Goal: Transaction & Acquisition: Purchase product/service

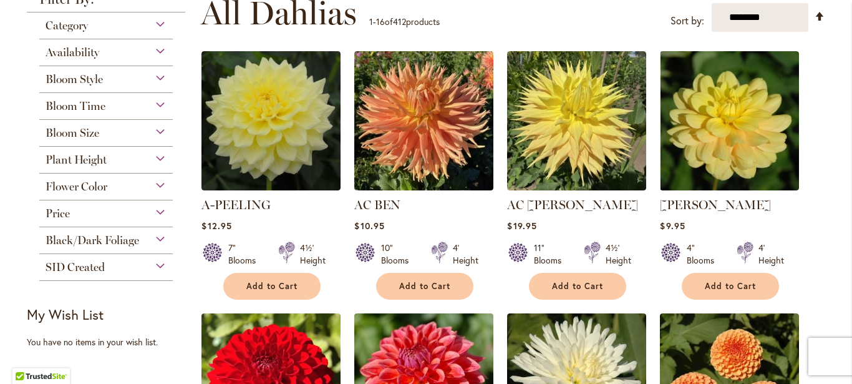
scroll to position [268, 0]
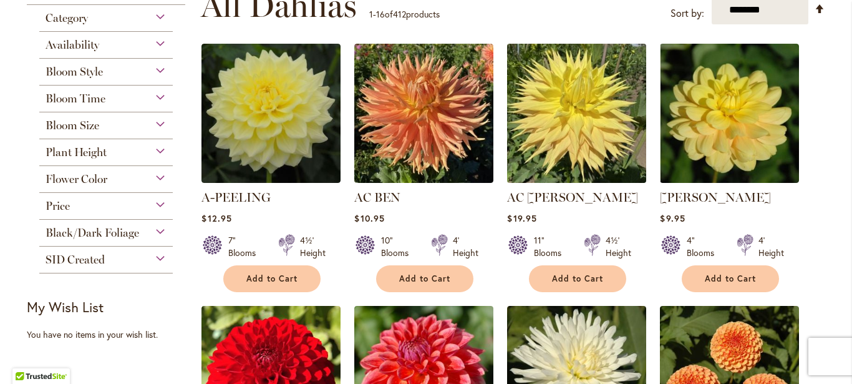
click at [544, 130] on img at bounding box center [577, 114] width 146 height 146
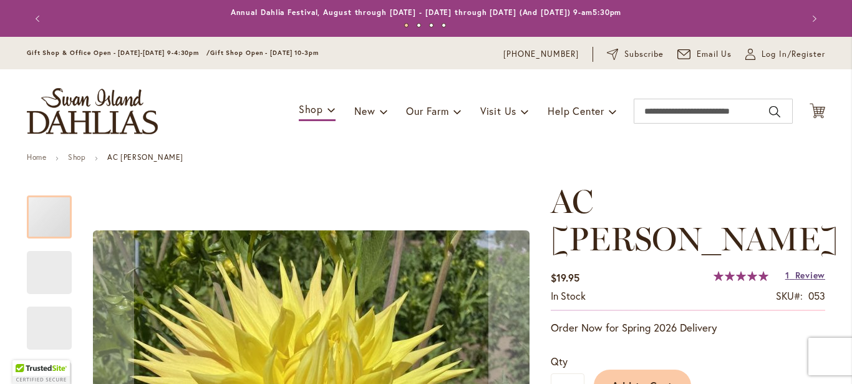
click at [796, 269] on span "Review" at bounding box center [811, 275] width 30 height 12
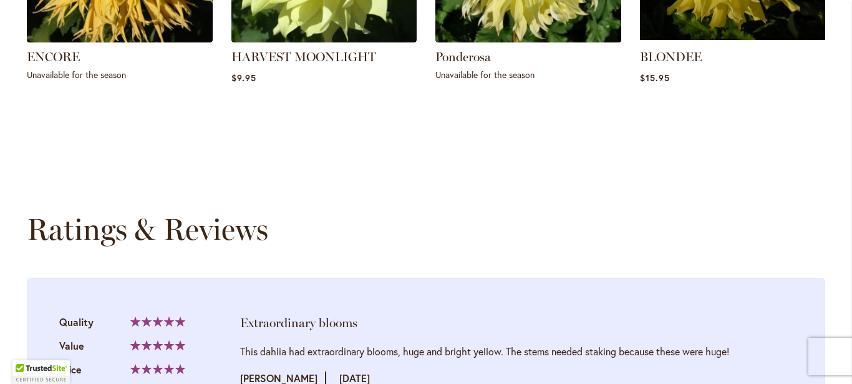
scroll to position [1265, 0]
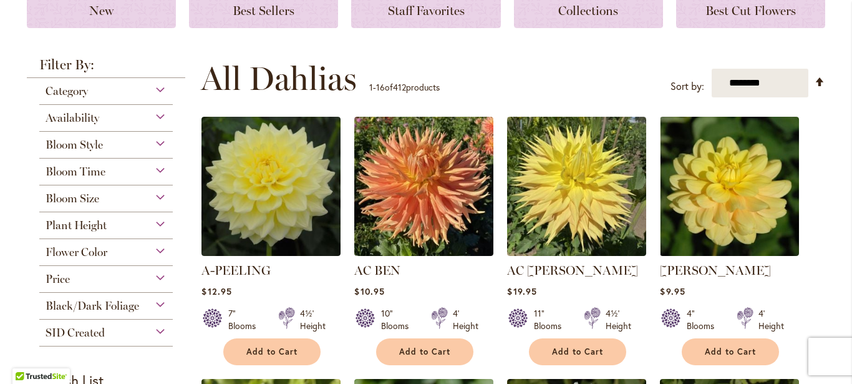
scroll to position [191, 0]
